Goal: Check status: Check status

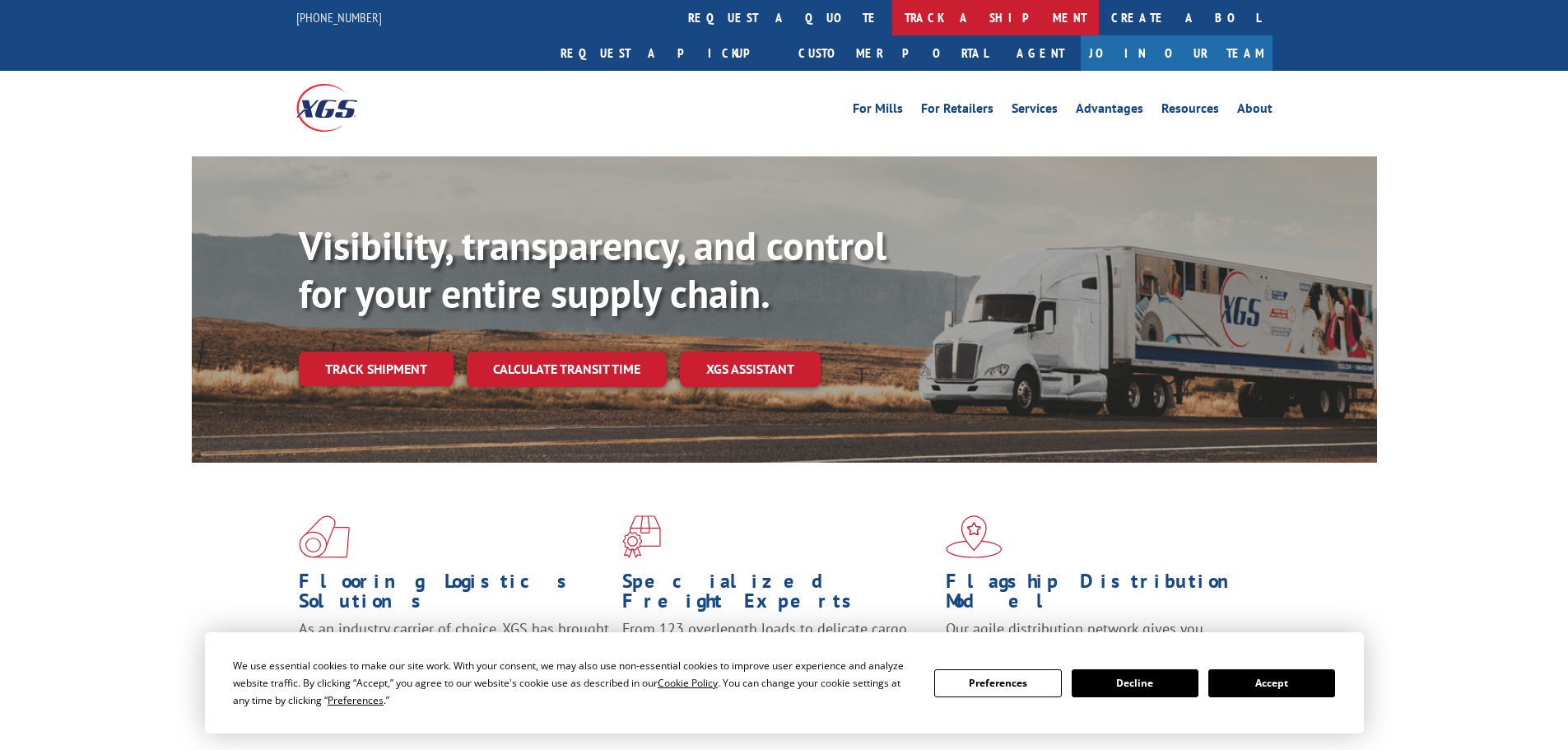
click at [892, 7] on link "track a shipment" at bounding box center [995, 17] width 206 height 36
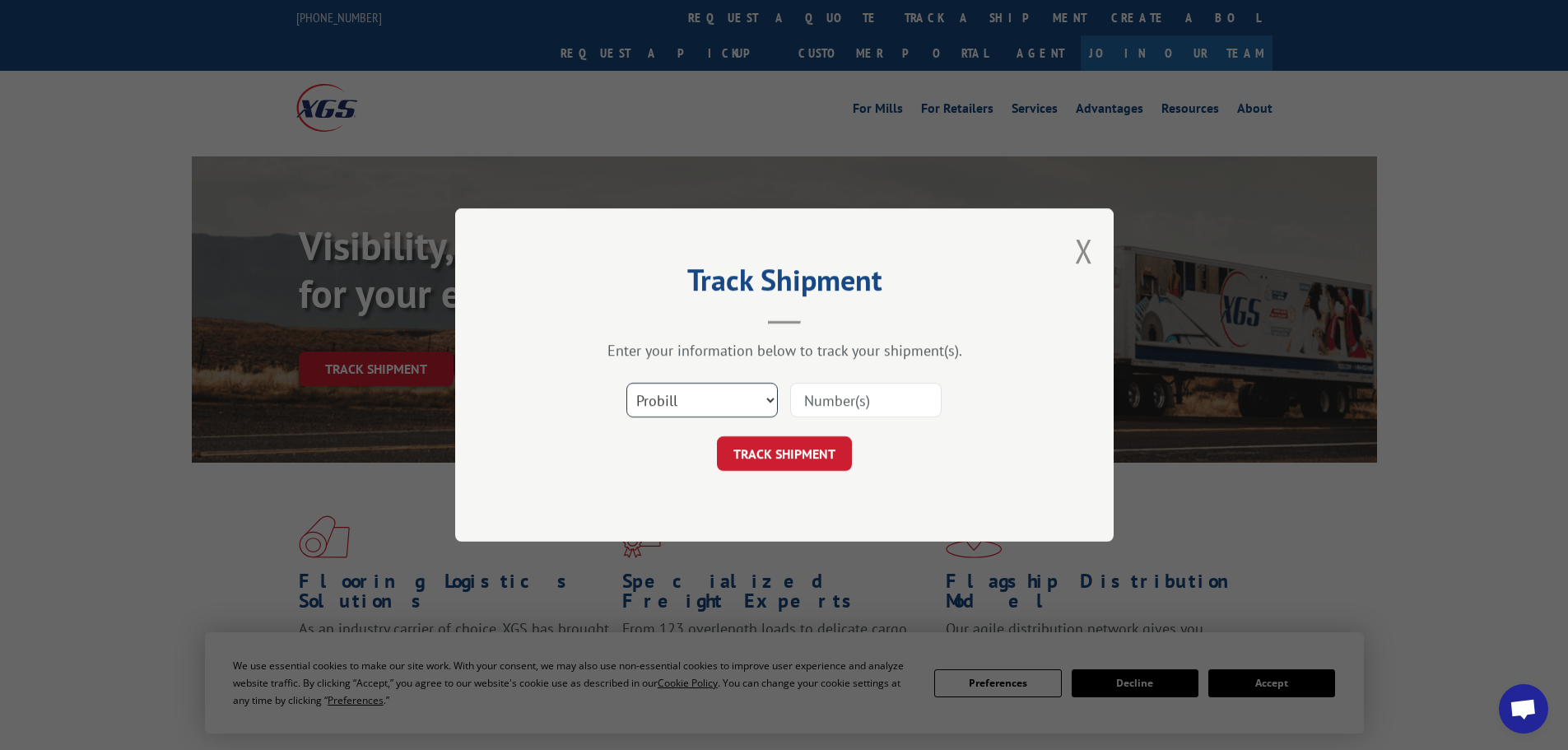
click at [728, 420] on div "Select category... Probill BOL PO" at bounding box center [784, 399] width 494 height 54
select select "po"
click at [627, 383] on select "Select category... Probill BOL PO" at bounding box center [702, 400] width 151 height 35
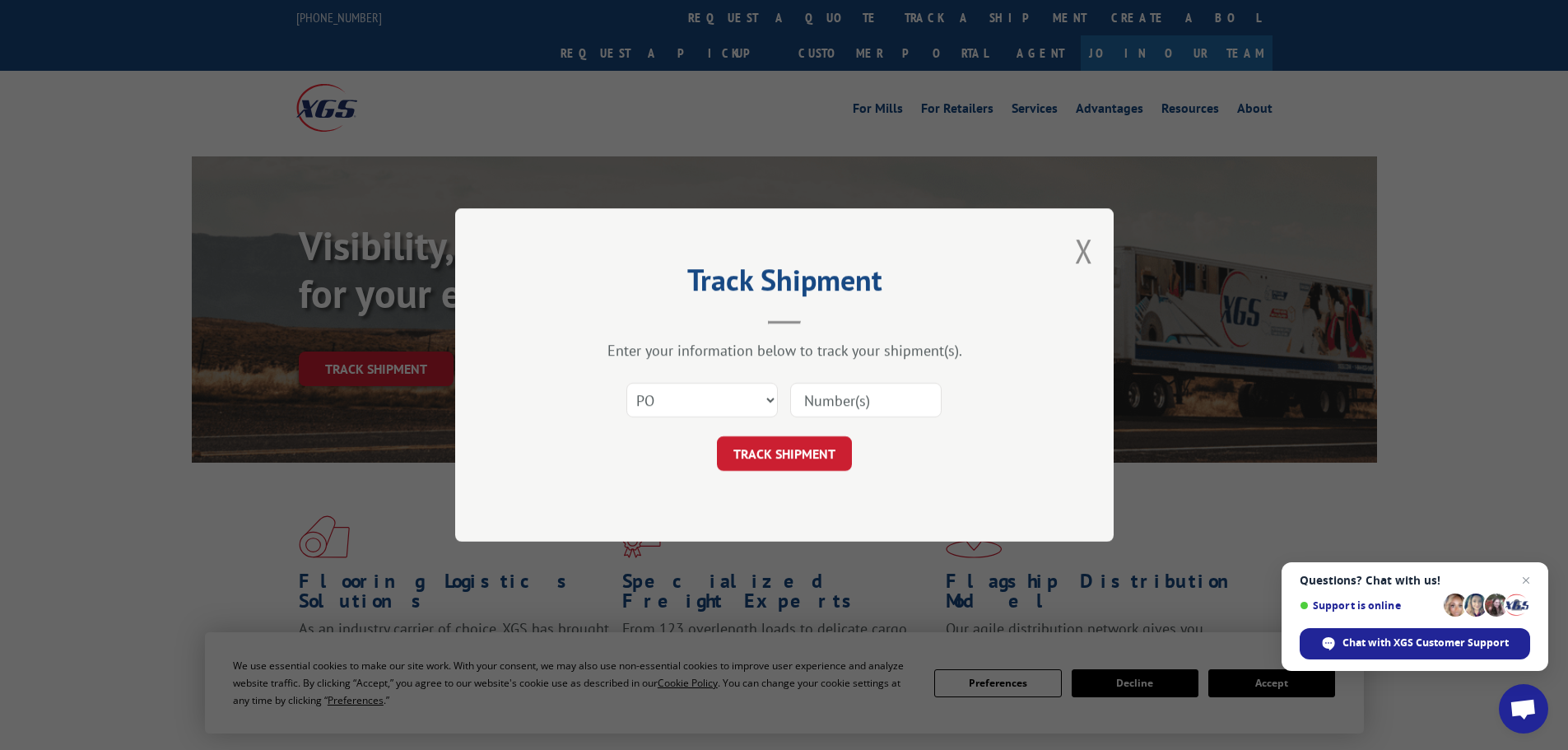
click at [839, 396] on input at bounding box center [865, 400] width 151 height 35
type input "23501827"
click at [717, 436] on button "TRACK SHIPMENT" at bounding box center [784, 453] width 135 height 35
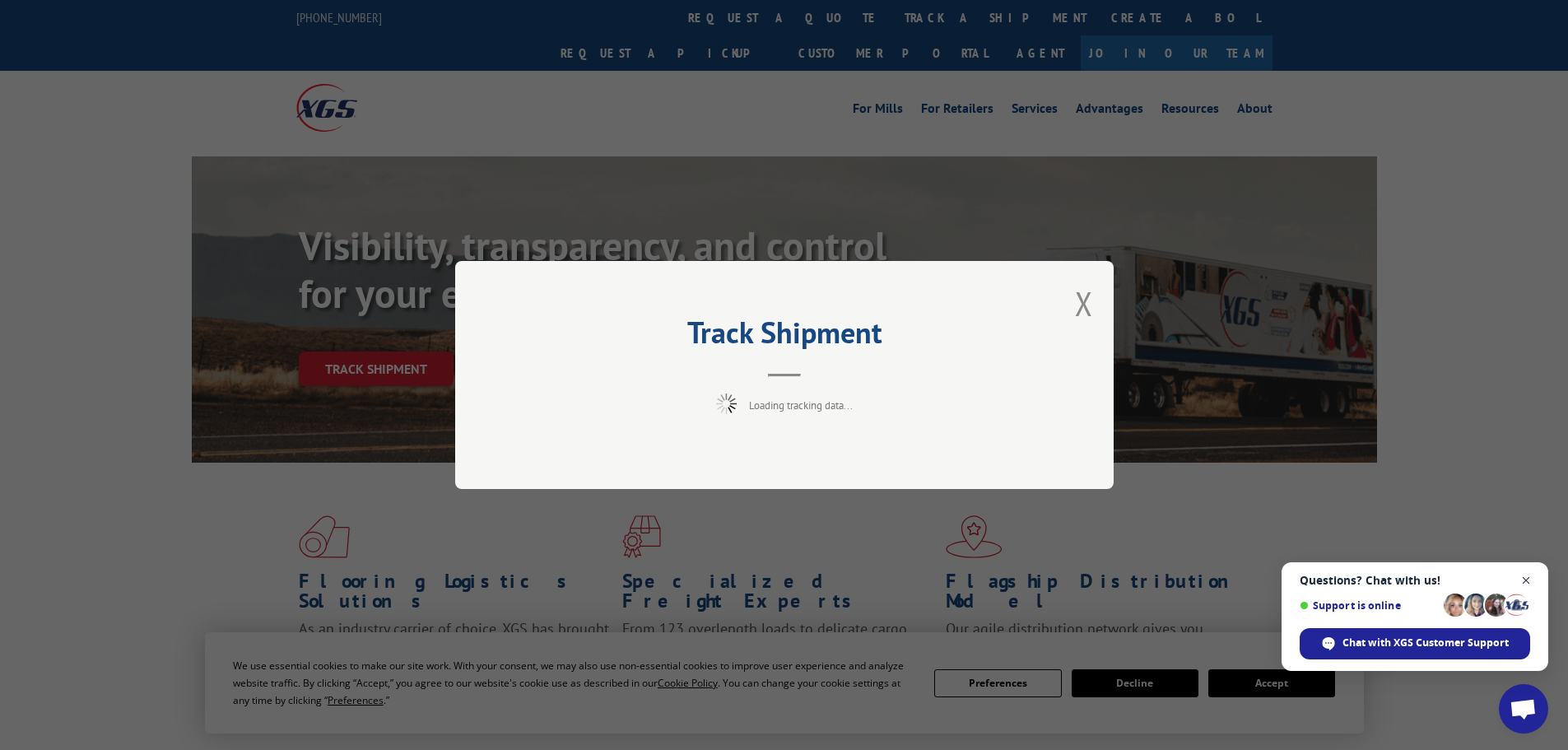
click at [1524, 572] on span "Close chat" at bounding box center [1526, 581] width 20 height 20
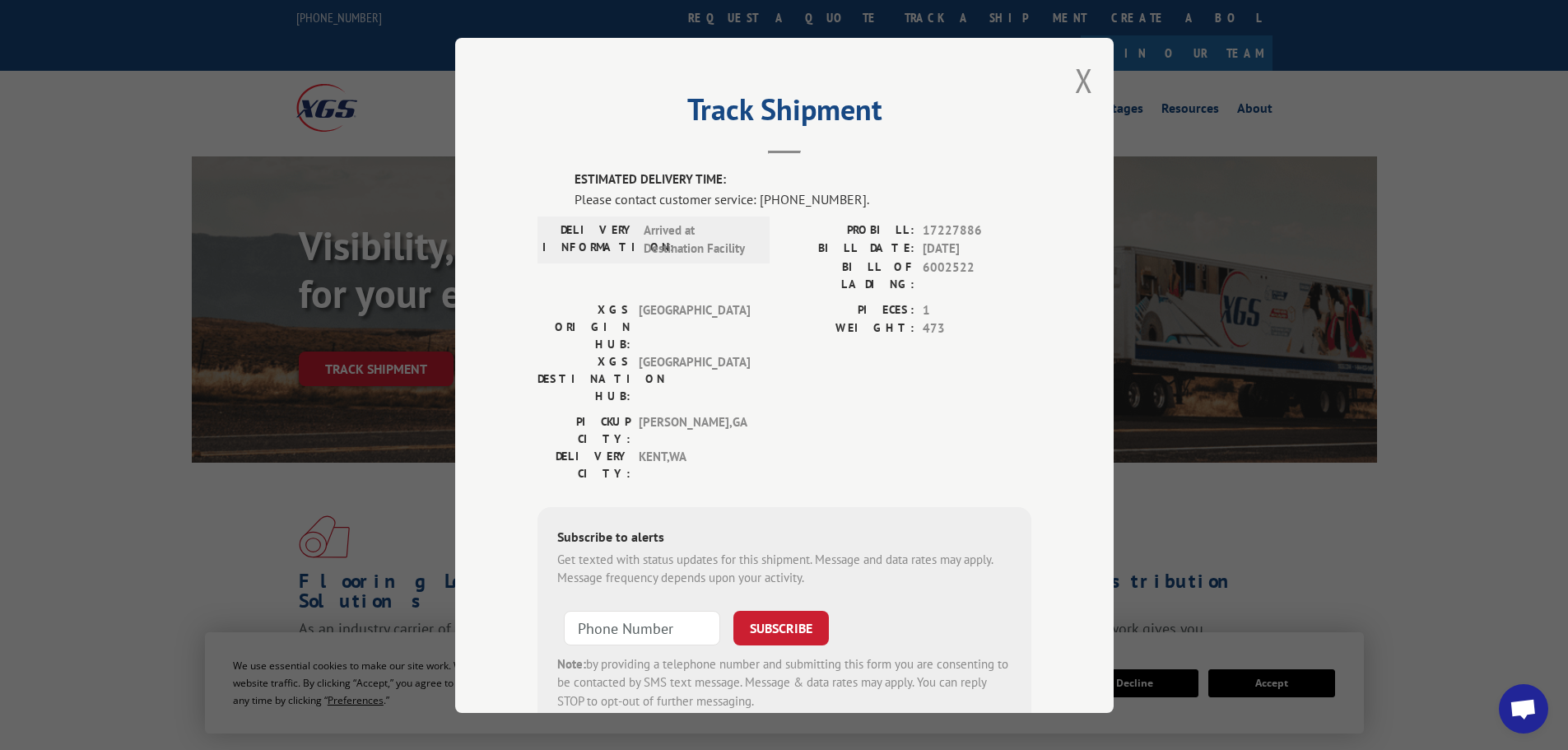
drag, startPoint x: 1084, startPoint y: 87, endPoint x: 765, endPoint y: 30, distance: 324.1
click at [1067, 83] on div "Track Shipment ESTIMATED DELIVERY TIME: Please contact customer service: [PHONE…" at bounding box center [784, 375] width 659 height 675
click at [1089, 94] on div "Track Shipment ESTIMATED DELIVERY TIME: Please contact customer service: [PHONE…" at bounding box center [784, 375] width 659 height 675
click at [1083, 76] on button "Close modal" at bounding box center [1084, 81] width 18 height 44
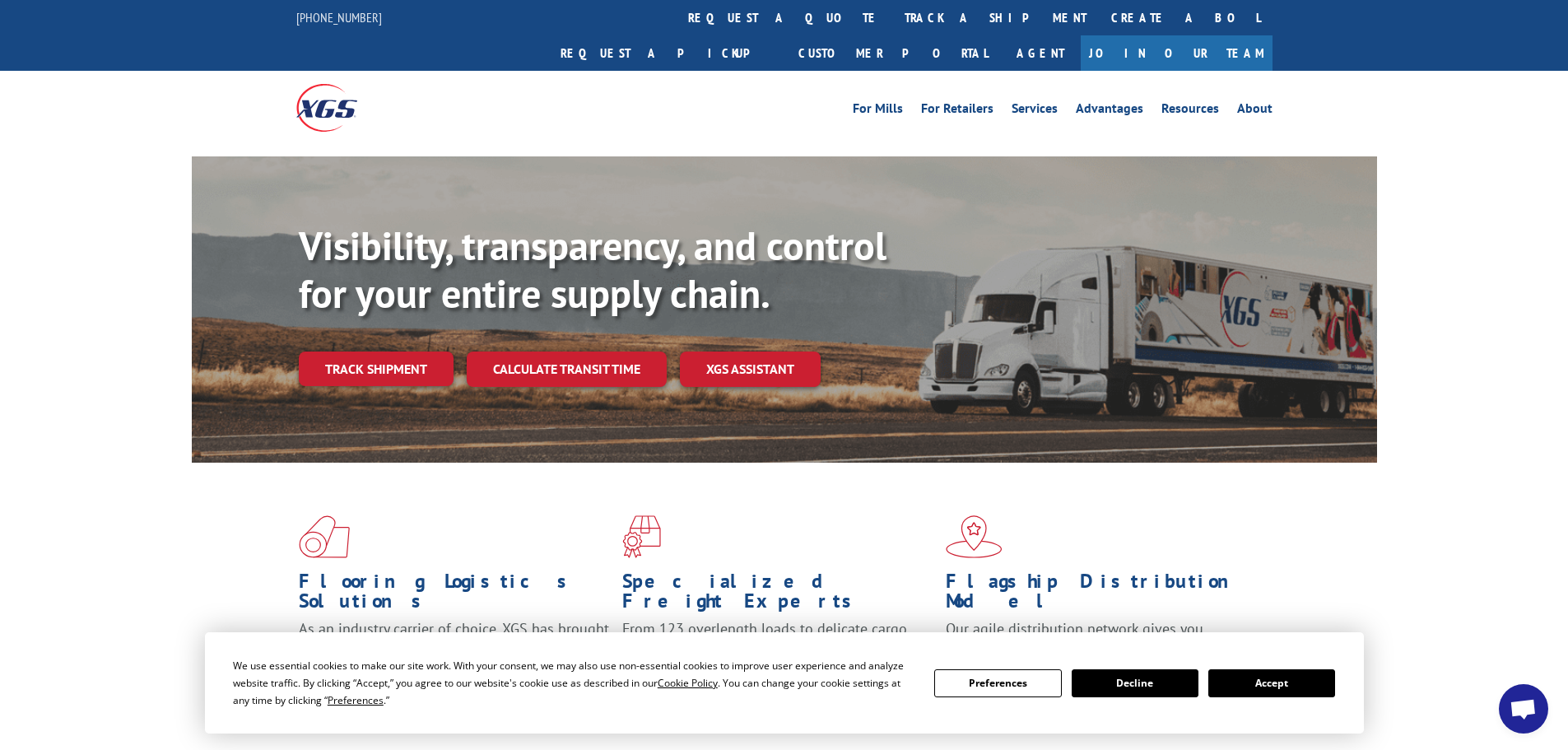
drag, startPoint x: 730, startPoint y: 18, endPoint x: 732, endPoint y: 29, distance: 11.2
click at [892, 20] on link "track a shipment" at bounding box center [995, 17] width 206 height 36
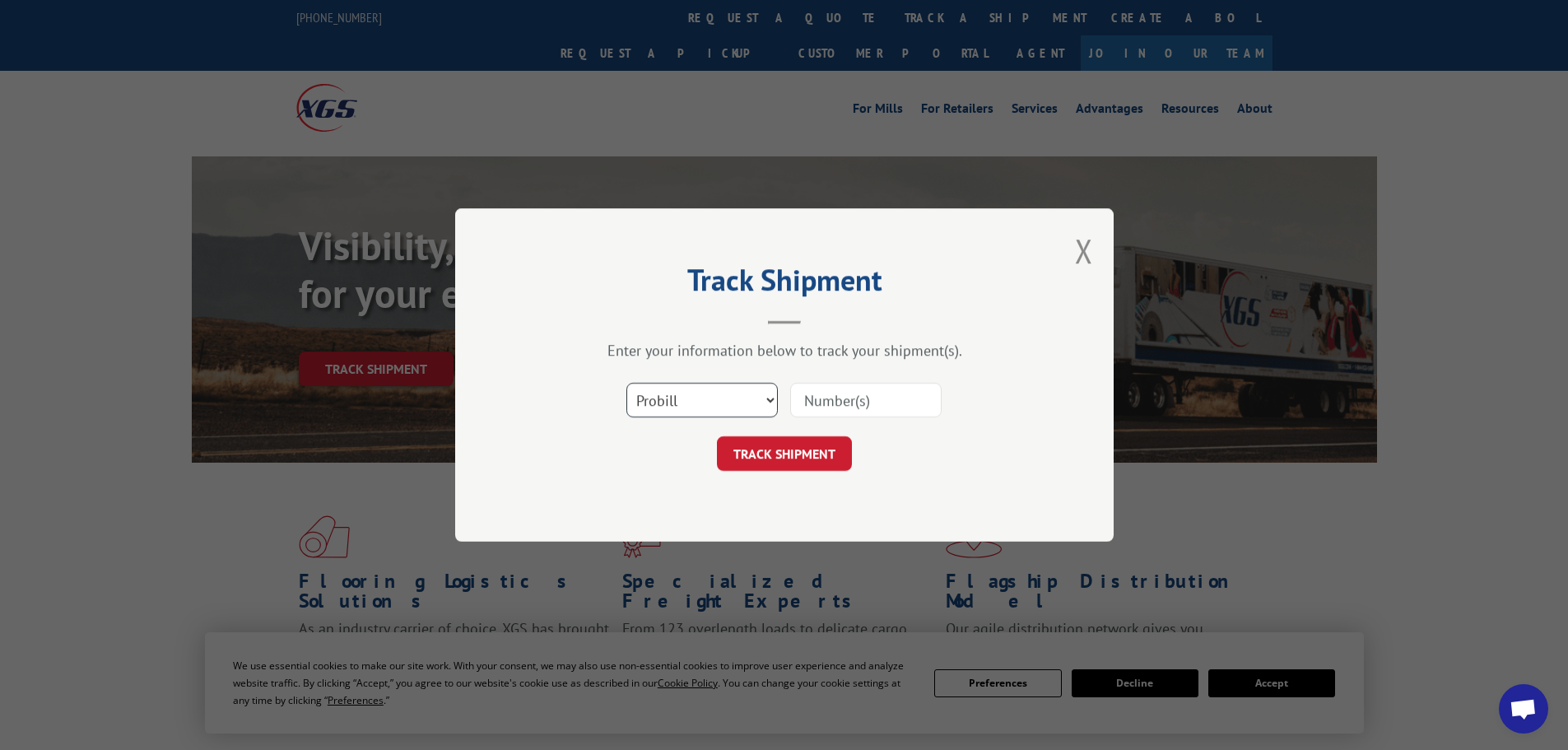
drag, startPoint x: 670, startPoint y: 399, endPoint x: 674, endPoint y: 419, distance: 20.4
click at [674, 419] on div "Select category... Probill BOL PO" at bounding box center [701, 399] width 150 height 38
select select "po"
click at [627, 383] on select "Select category... Probill BOL PO" at bounding box center [702, 400] width 151 height 35
click at [834, 397] on input at bounding box center [865, 400] width 151 height 35
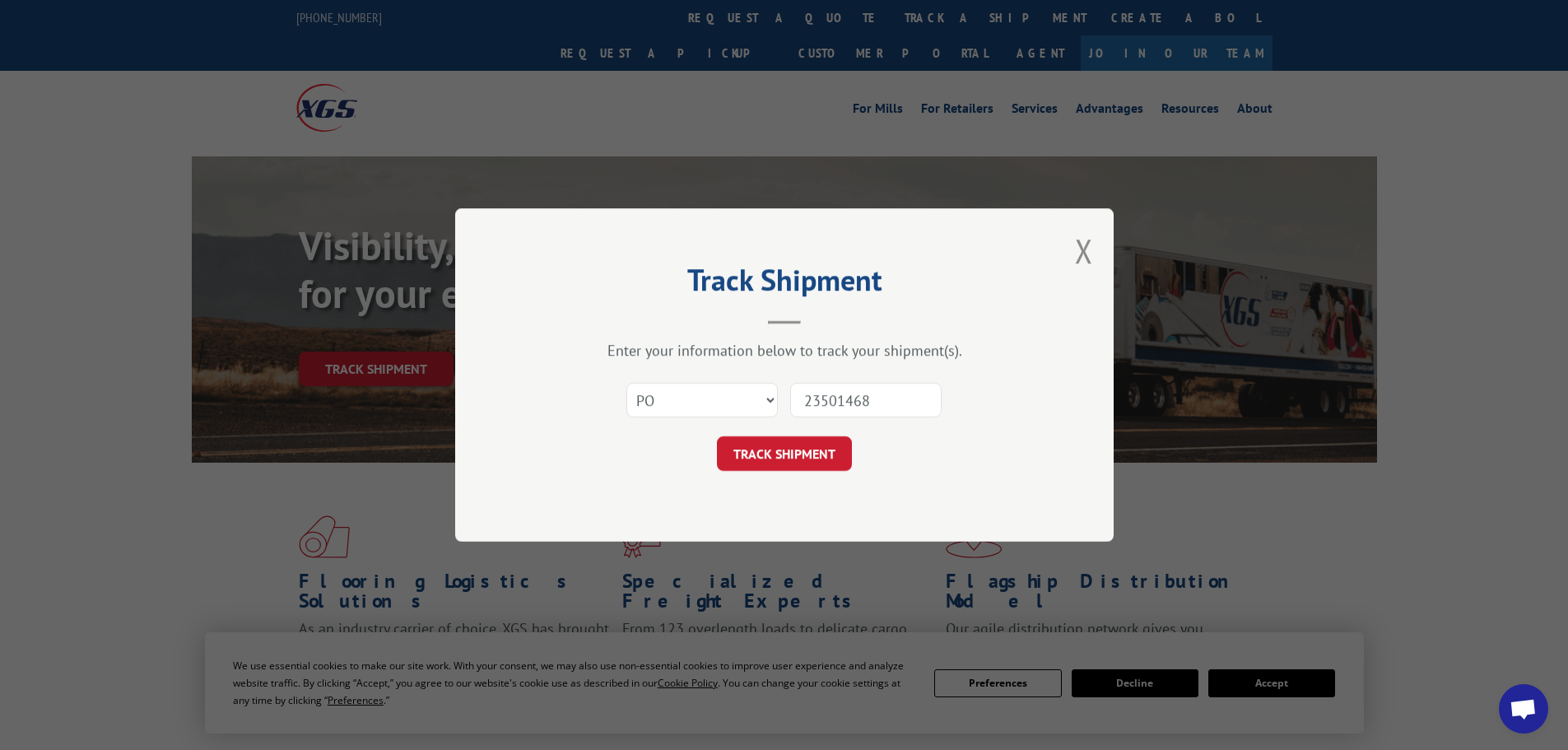
type input "23501468"
click at [717, 436] on button "TRACK SHIPMENT" at bounding box center [784, 453] width 135 height 35
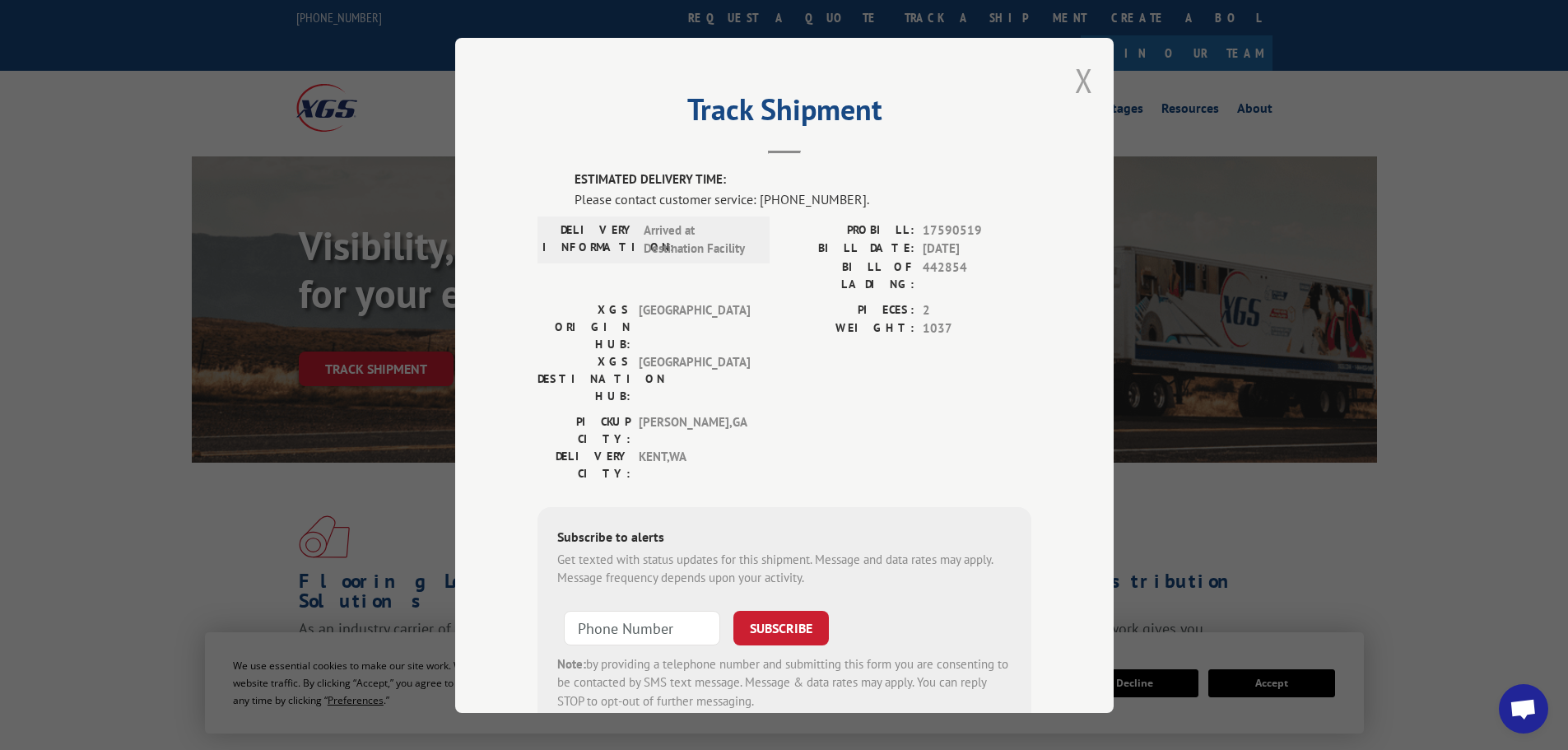
click at [1080, 95] on button "Close modal" at bounding box center [1084, 81] width 18 height 44
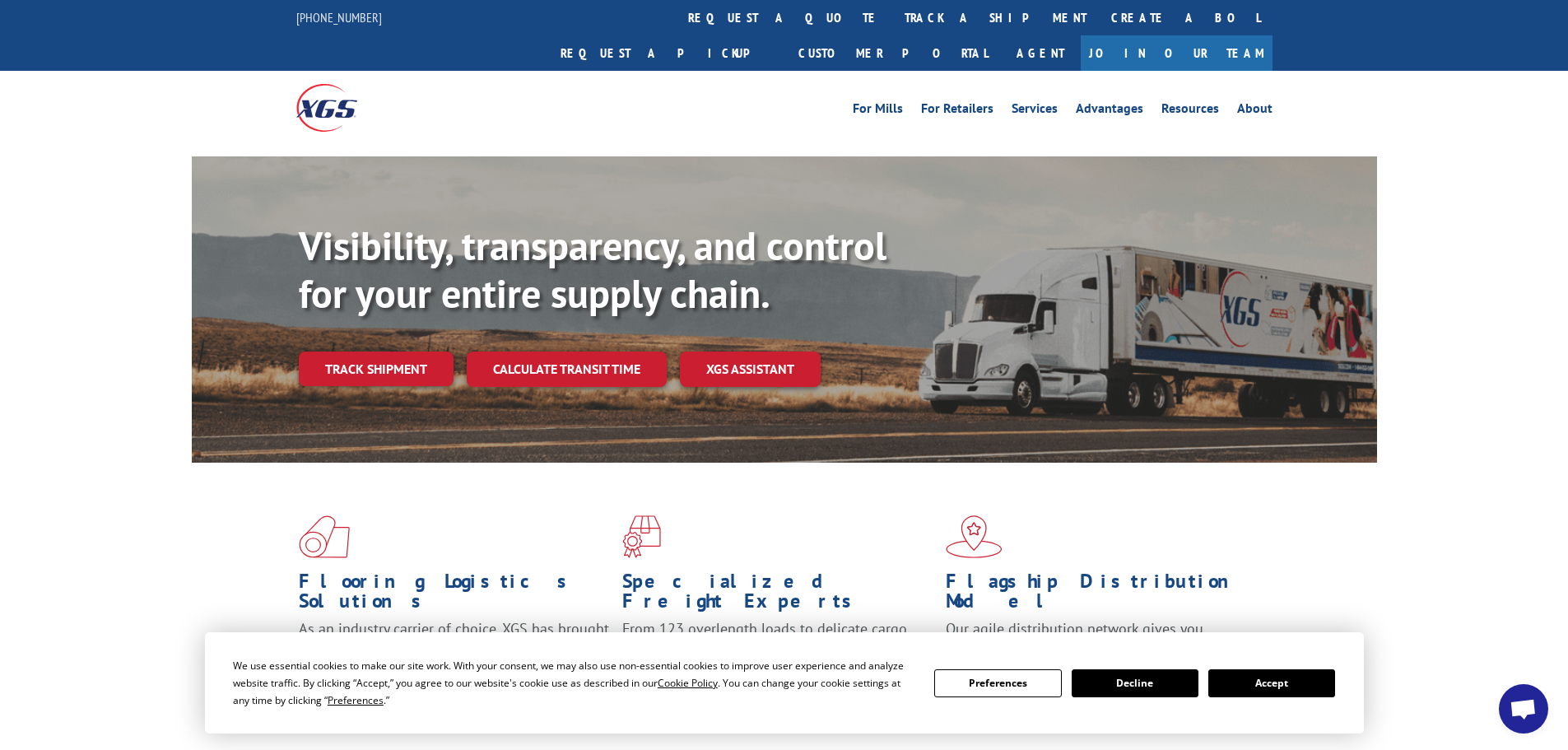
drag, startPoint x: 764, startPoint y: 24, endPoint x: 743, endPoint y: 115, distance: 93.4
click at [892, 27] on link "track a shipment" at bounding box center [995, 17] width 206 height 36
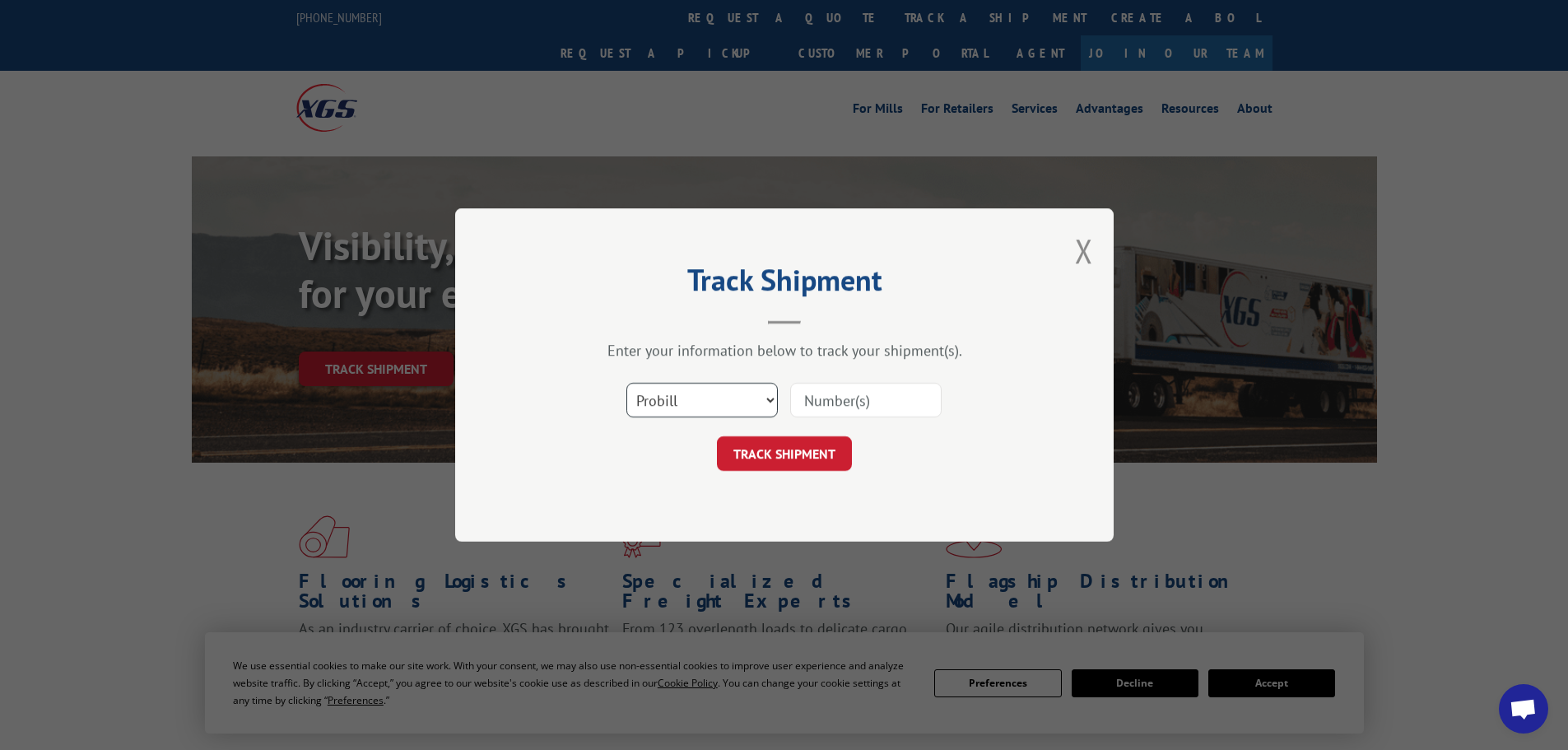
drag, startPoint x: 664, startPoint y: 394, endPoint x: 670, endPoint y: 437, distance: 43.4
click at [670, 437] on form "Select category... Probill BOL PO TRACK SHIPMENT" at bounding box center [784, 421] width 494 height 98
select select "po"
click at [627, 383] on select "Select category... Probill BOL PO" at bounding box center [702, 400] width 151 height 35
click at [821, 405] on input at bounding box center [865, 400] width 151 height 35
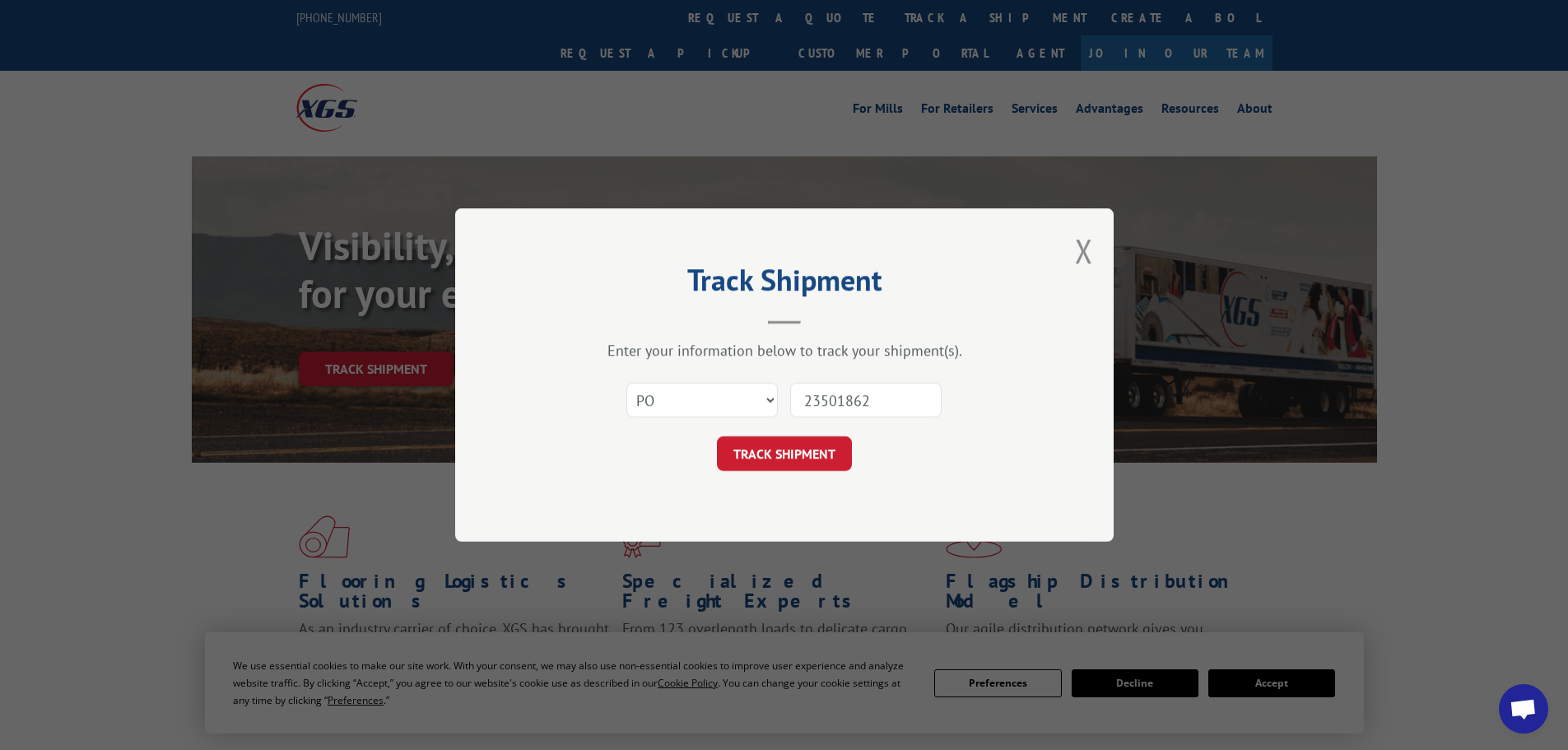
type input "23501862"
click at [717, 436] on button "TRACK SHIPMENT" at bounding box center [784, 453] width 135 height 35
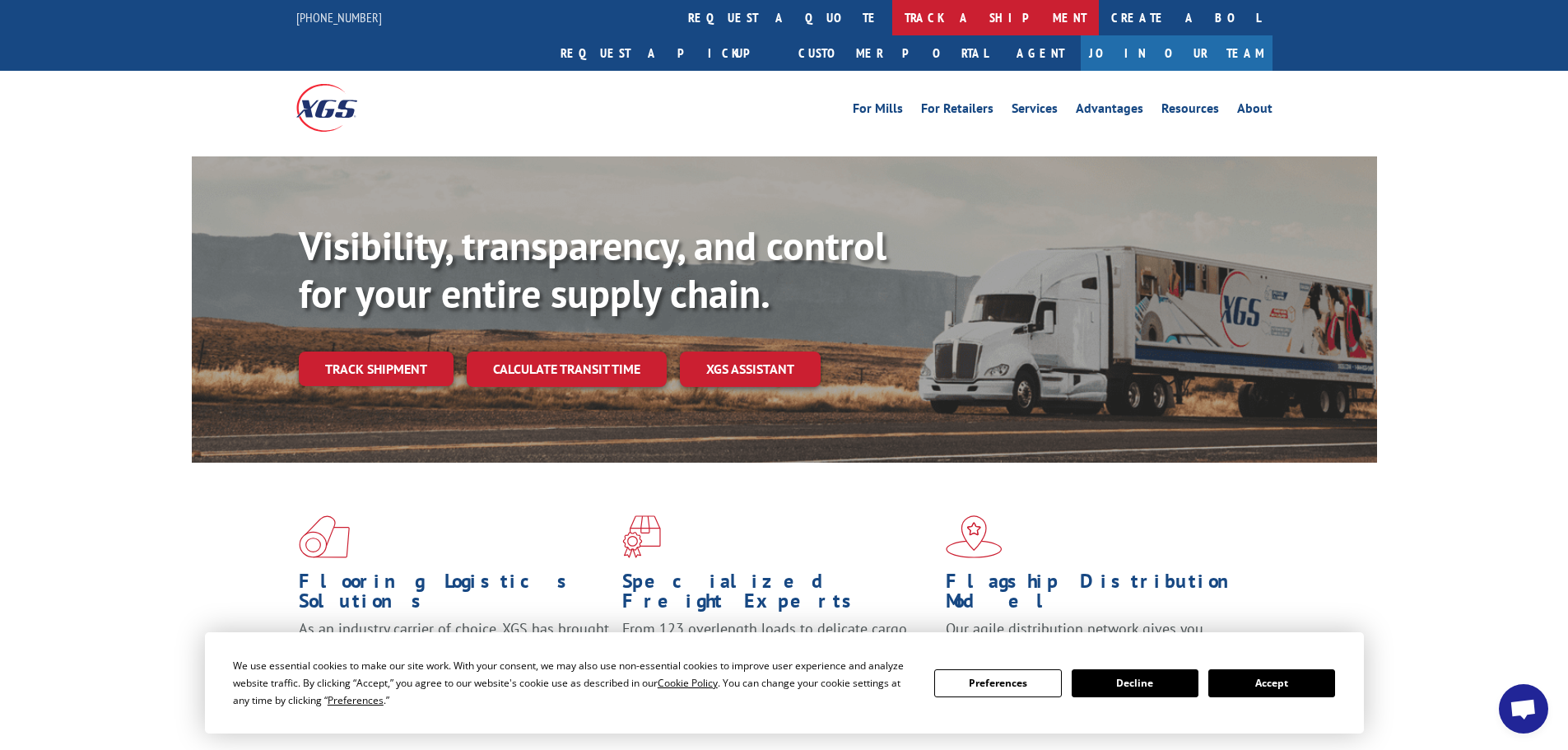
click at [892, 24] on link "track a shipment" at bounding box center [995, 17] width 206 height 36
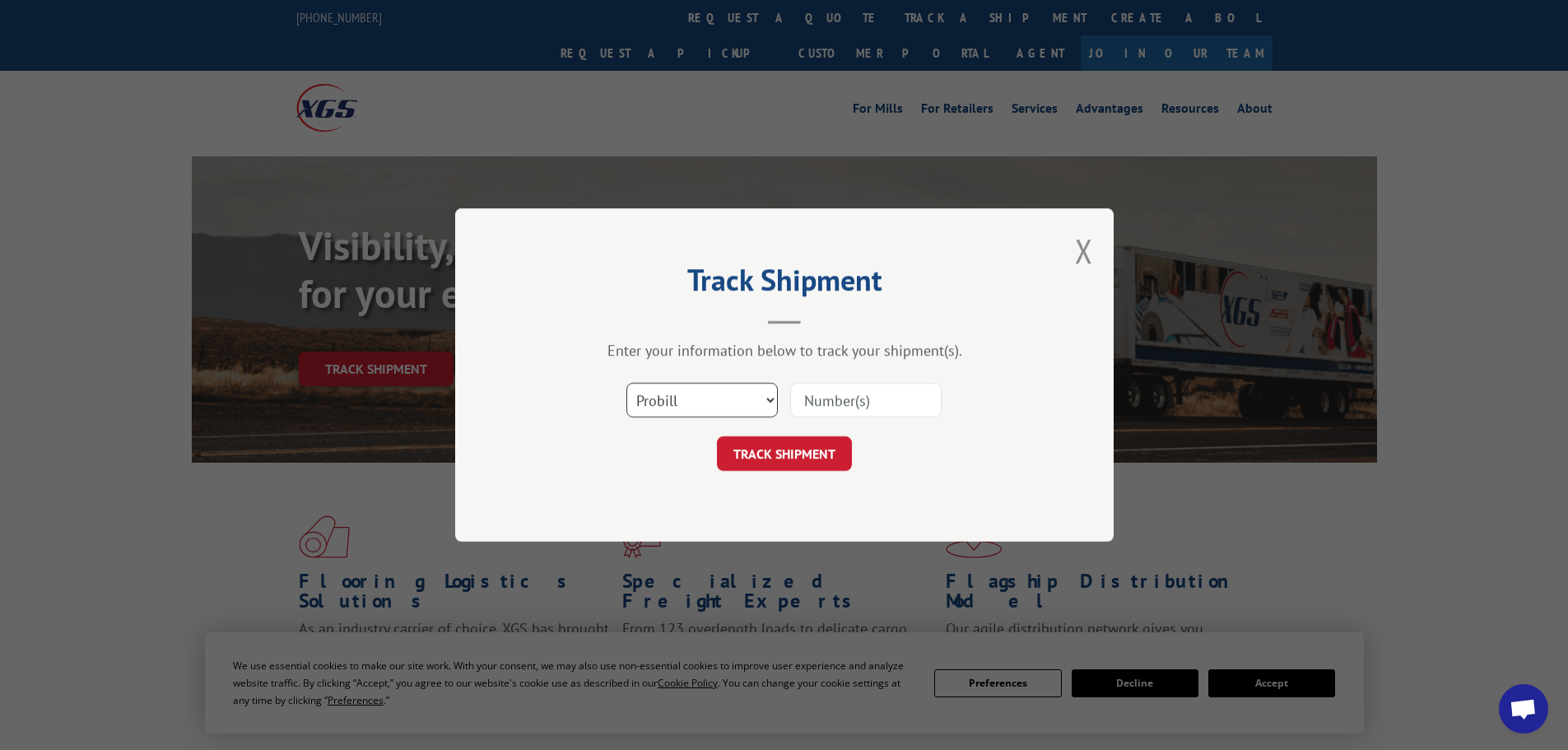
click at [711, 411] on select "Select category... Probill BOL PO" at bounding box center [702, 400] width 151 height 35
select select "po"
click at [627, 383] on select "Select category... Probill BOL PO" at bounding box center [702, 400] width 151 height 35
click at [827, 388] on input at bounding box center [865, 400] width 151 height 35
type input "23502003"
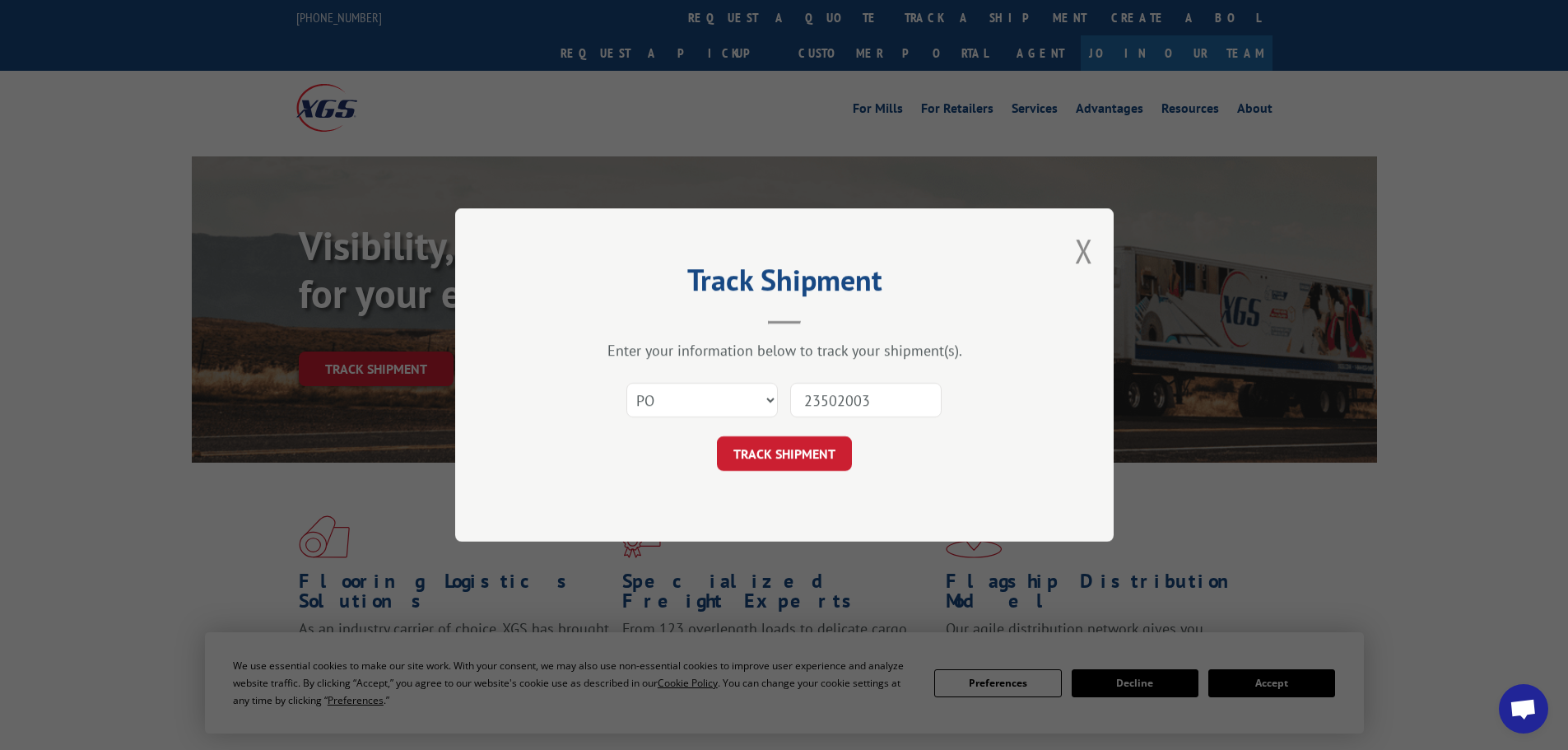
click at [717, 436] on button "TRACK SHIPMENT" at bounding box center [784, 453] width 135 height 35
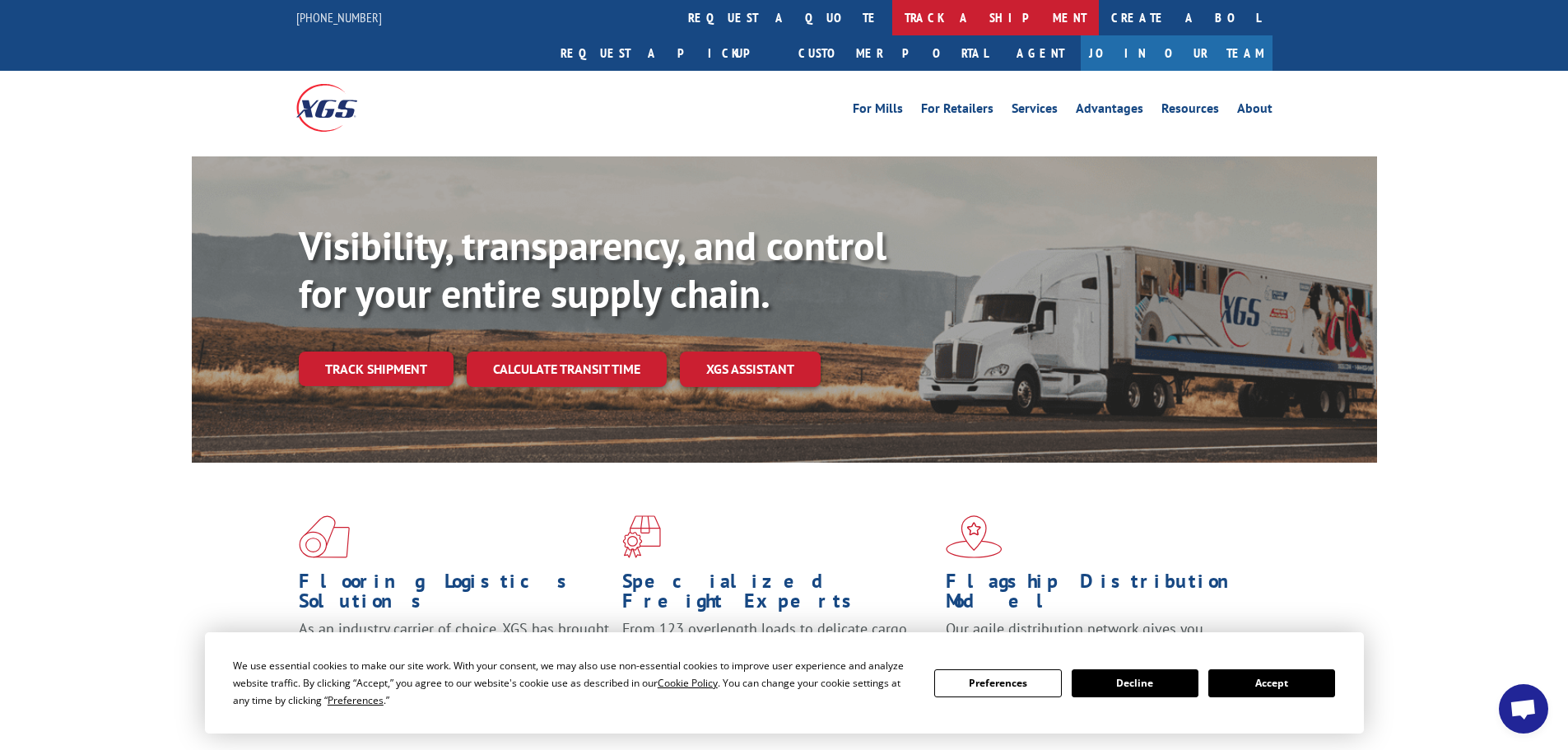
click at [892, 10] on link "track a shipment" at bounding box center [995, 17] width 206 height 36
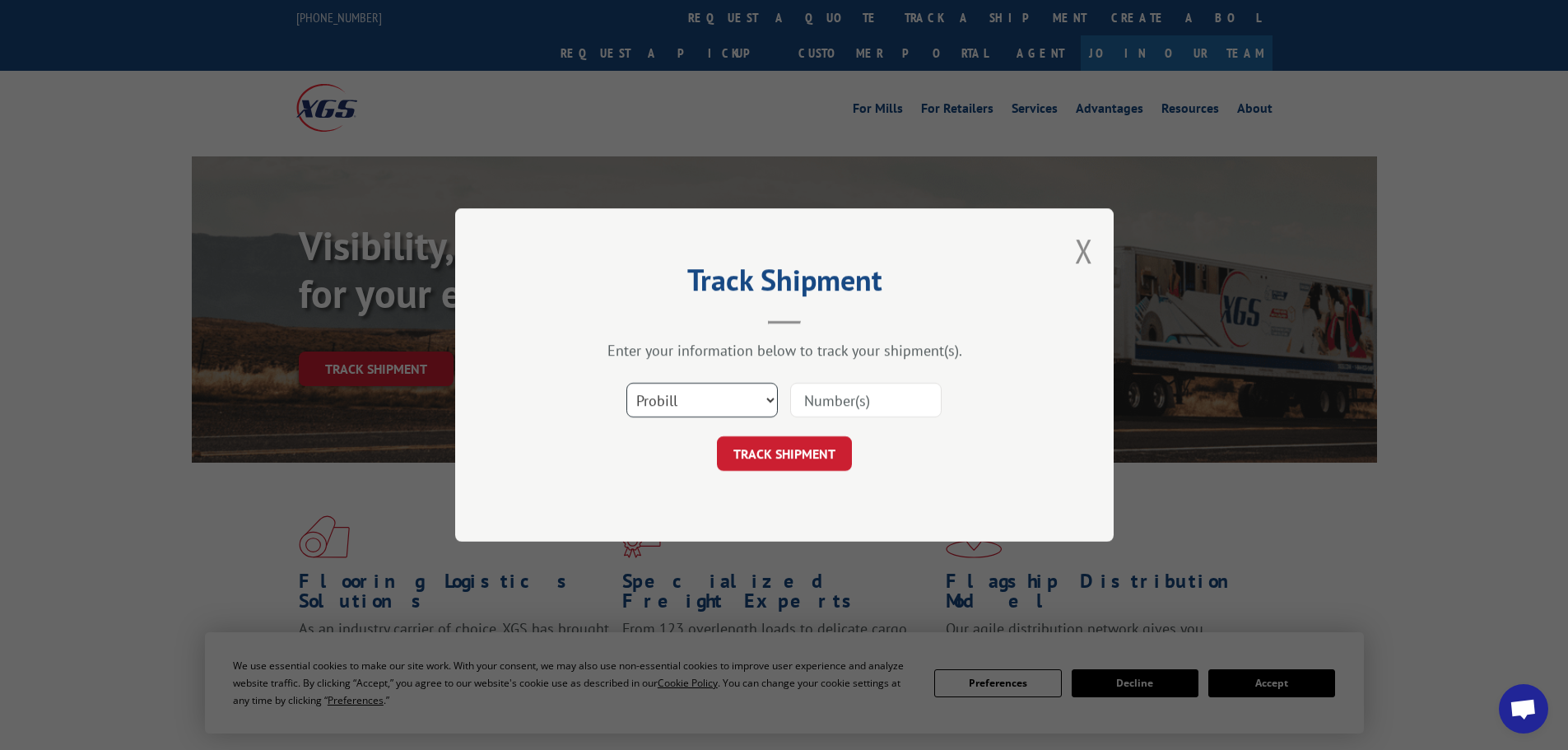
drag, startPoint x: 678, startPoint y: 409, endPoint x: 675, endPoint y: 417, distance: 8.5
click at [678, 409] on select "Select category... Probill BOL PO" at bounding box center [702, 400] width 151 height 35
select select "po"
click at [627, 383] on select "Select category... Probill BOL PO" at bounding box center [702, 400] width 151 height 35
click at [825, 401] on input at bounding box center [865, 400] width 151 height 35
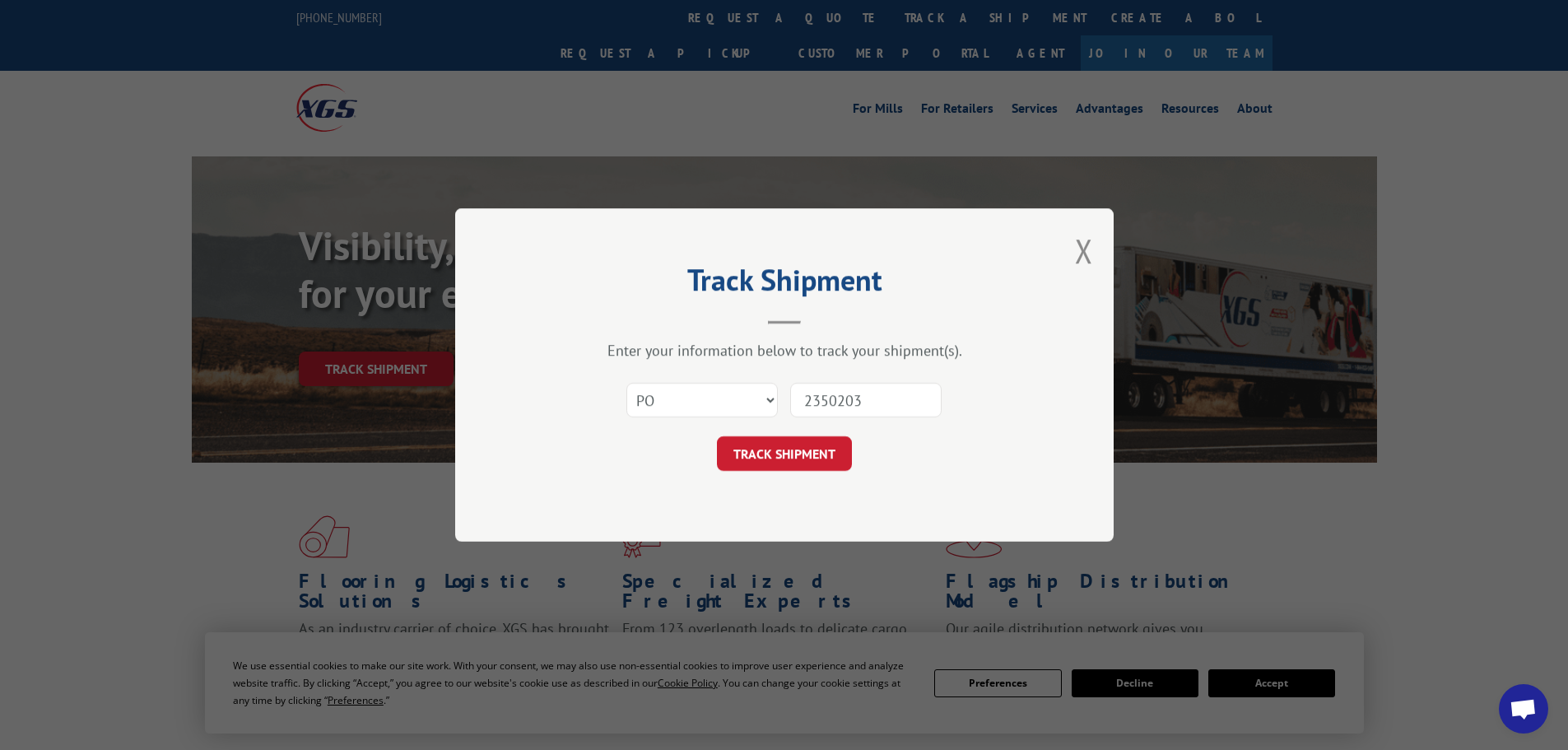
type input "23502033"
click button "TRACK SHIPMENT" at bounding box center [784, 453] width 135 height 35
